Goal: Transaction & Acquisition: Purchase product/service

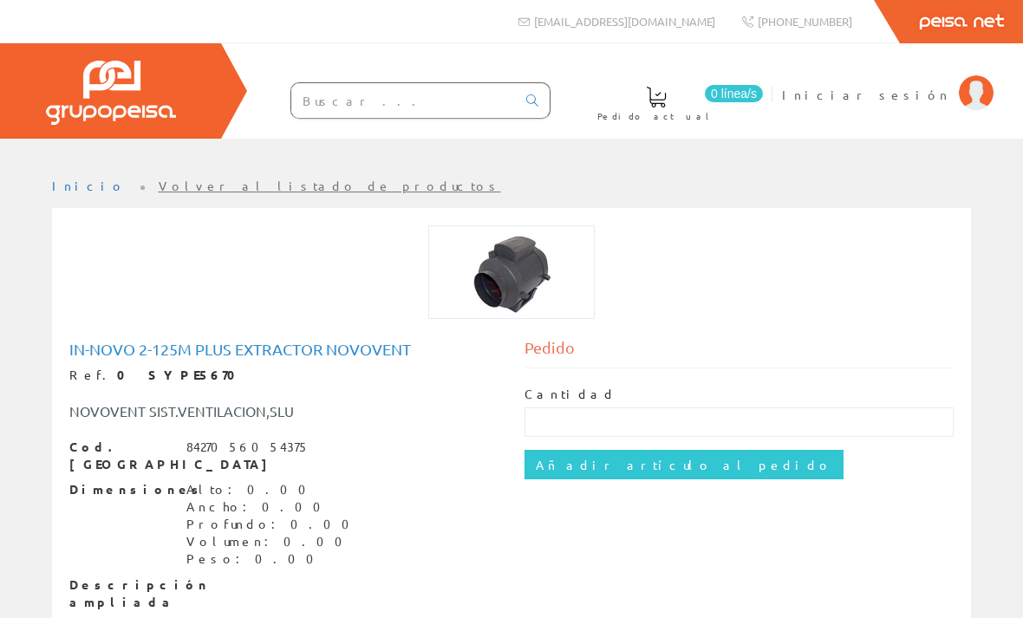
scroll to position [23, 0]
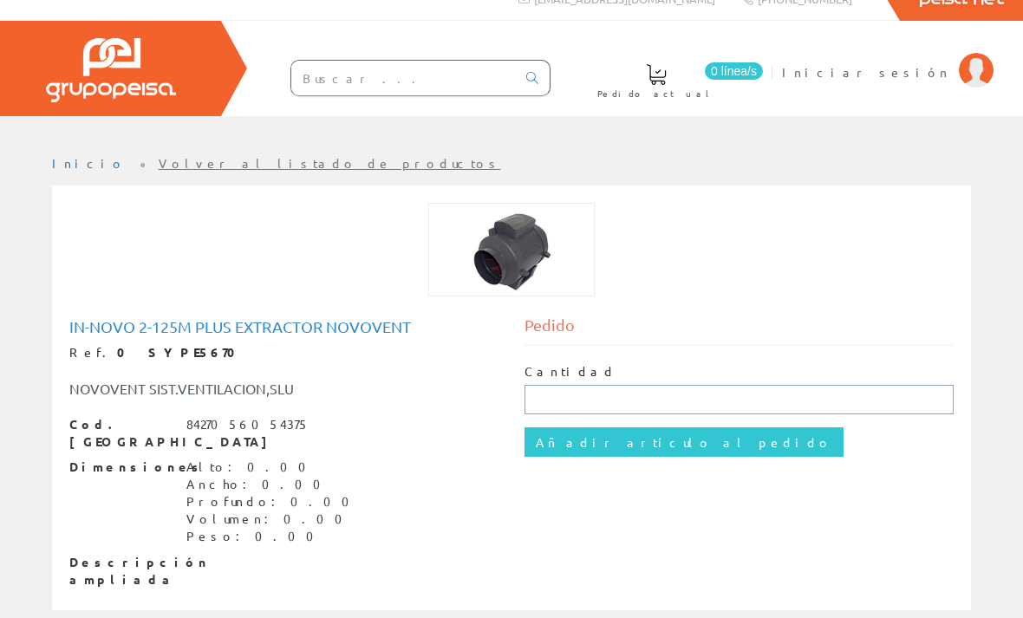
click at [728, 400] on input "text" at bounding box center [738, 399] width 429 height 29
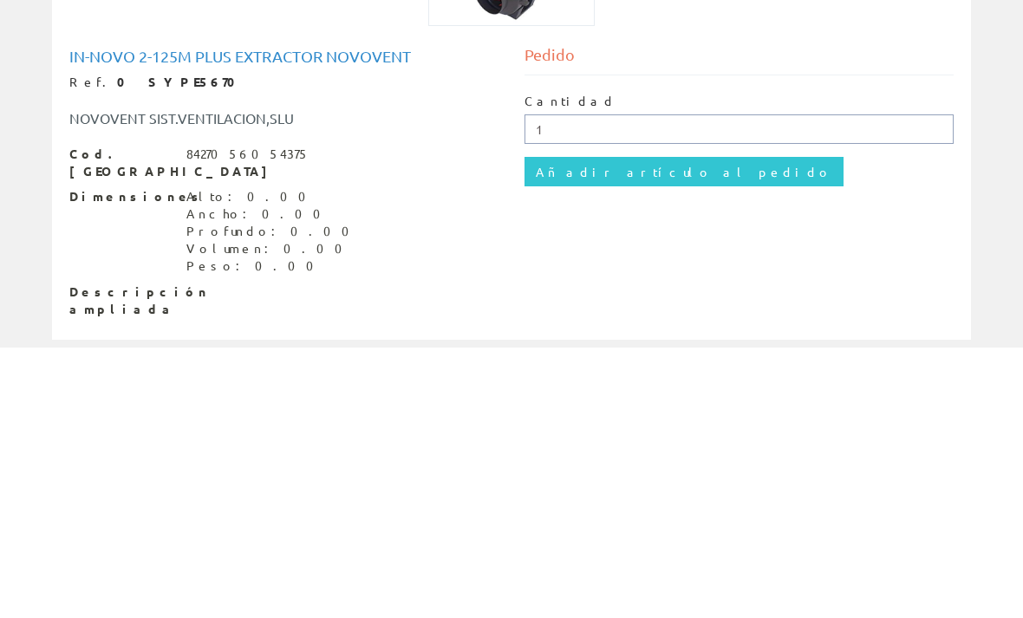
type input "1"
click at [646, 427] on input "Añadir artículo al pedido" at bounding box center [683, 441] width 319 height 29
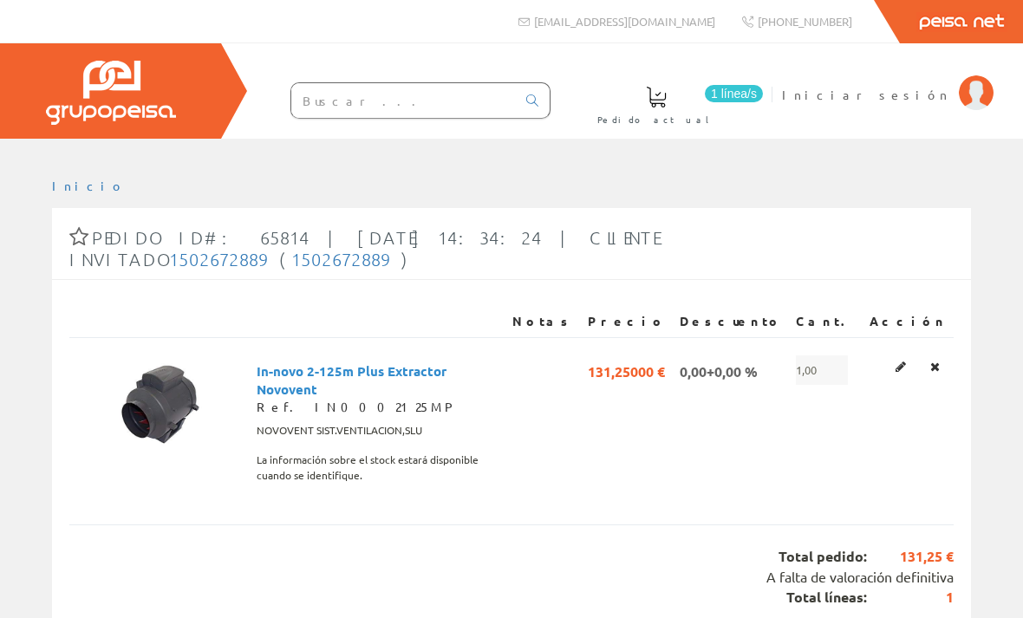
click at [763, 92] on span "1 línea/s" at bounding box center [734, 93] width 58 height 17
click at [763, 88] on span "1 línea/s" at bounding box center [734, 93] width 58 height 17
click at [666, 101] on span at bounding box center [656, 97] width 21 height 21
